Goal: Task Accomplishment & Management: Use online tool/utility

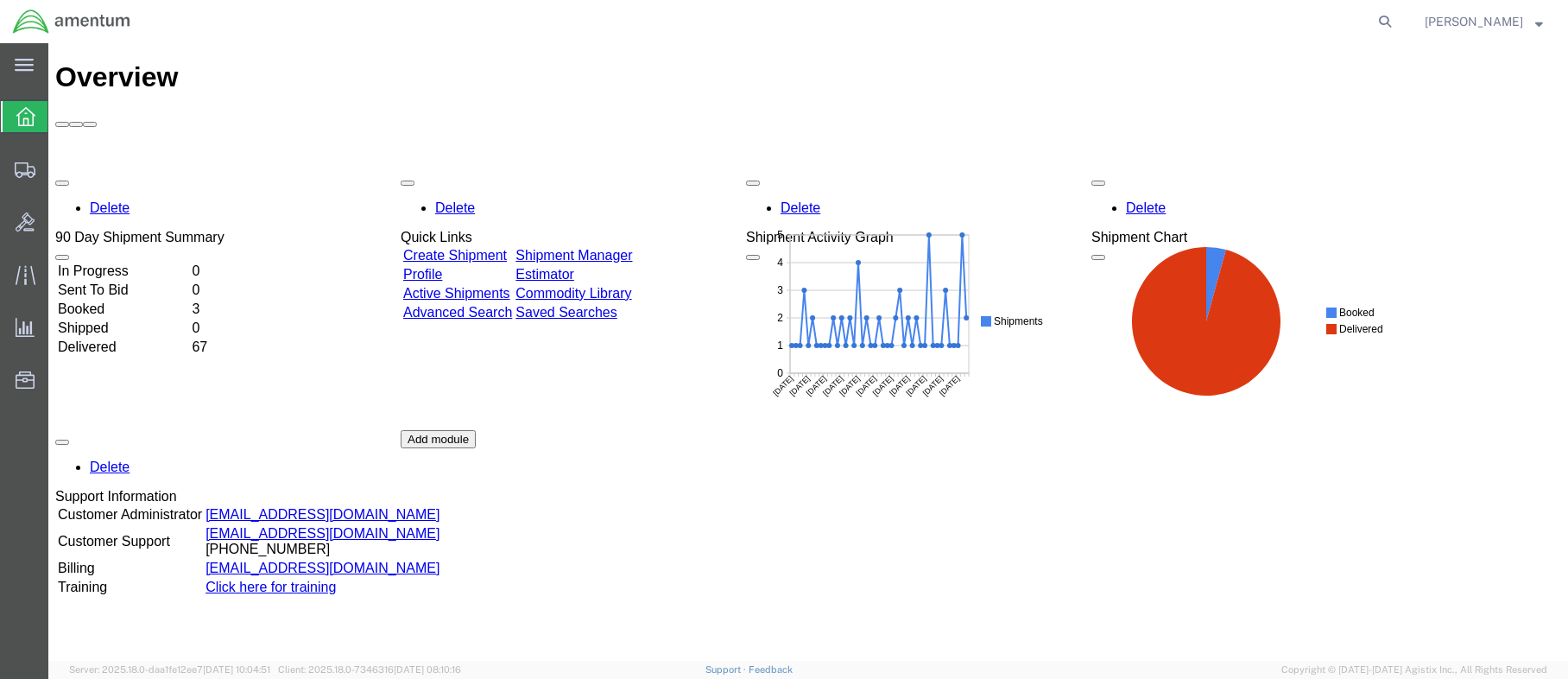
click at [140, 262] on td "In Progress" at bounding box center [122, 270] width 132 height 17
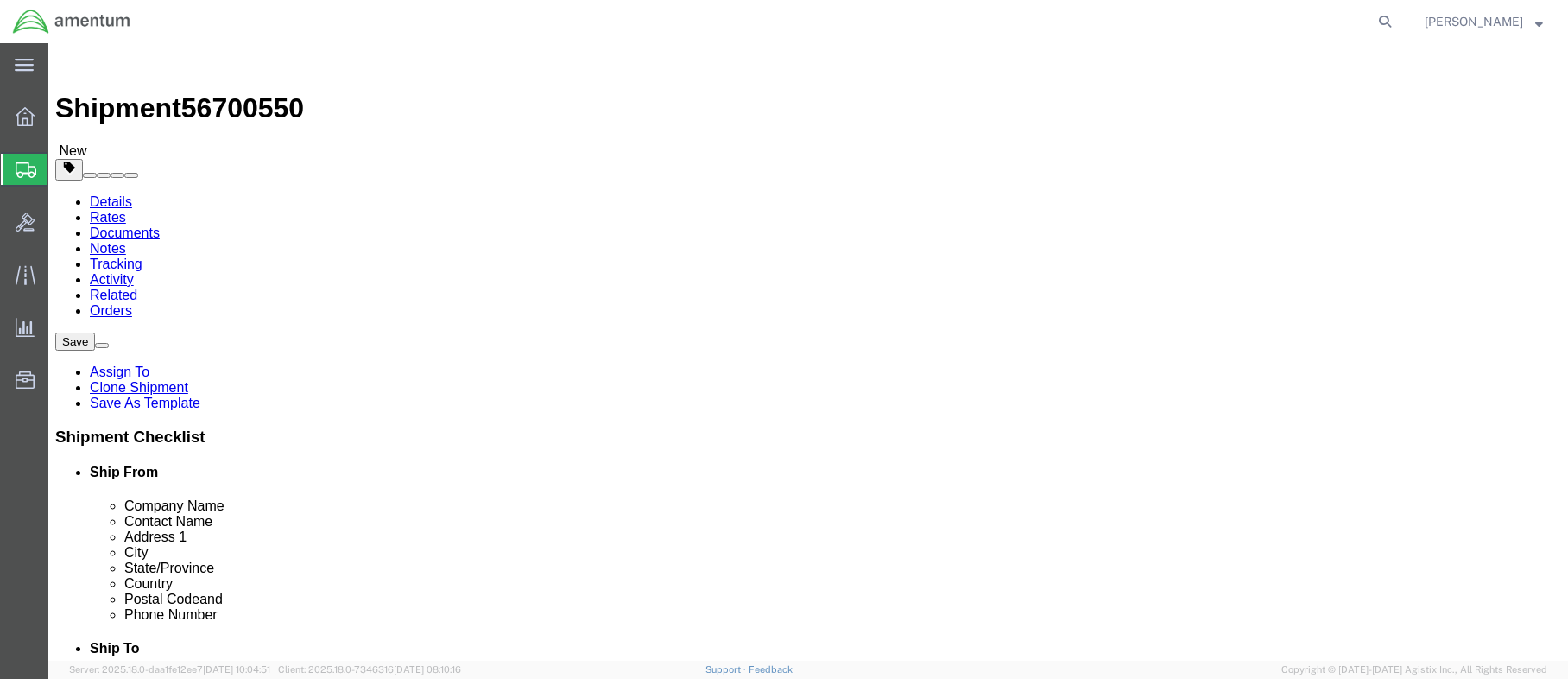
select select "42695"
select select "42702"
click button "Rate Shipment"
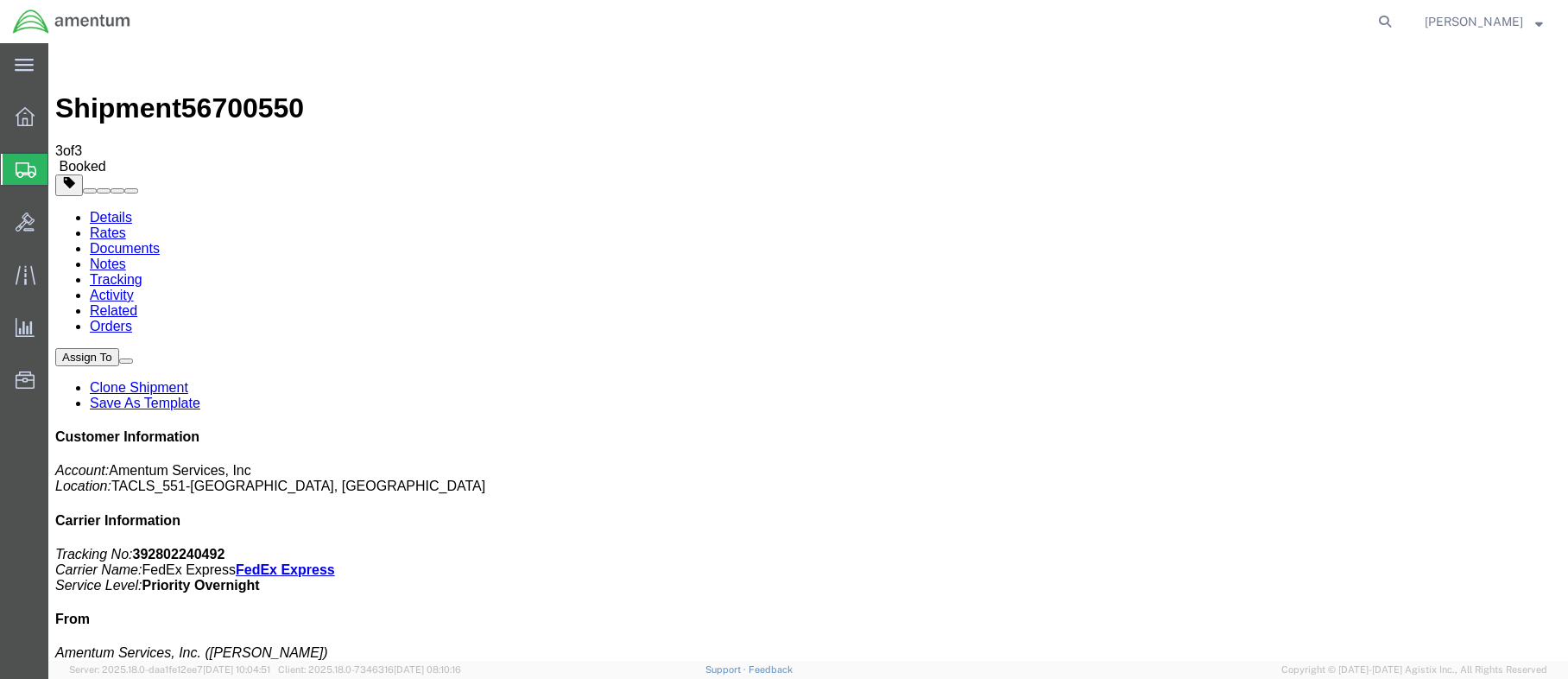
drag, startPoint x: 677, startPoint y: 310, endPoint x: 656, endPoint y: 319, distance: 22.8
